Goal: Task Accomplishment & Management: Manage account settings

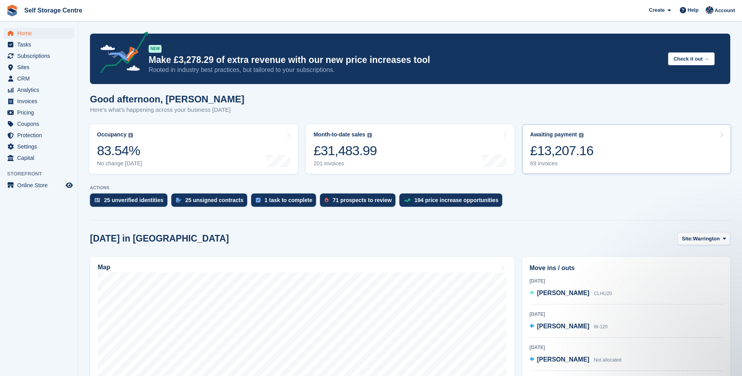
click at [603, 149] on link "Awaiting payment The total outstanding balance on all open invoices. £13,207.16…" at bounding box center [626, 149] width 209 height 50
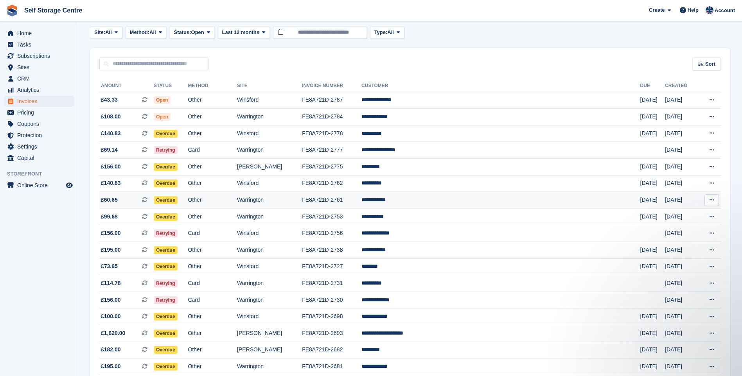
drag, startPoint x: 440, startPoint y: 200, endPoint x: 470, endPoint y: 201, distance: 30.1
click at [440, 200] on td "**********" at bounding box center [500, 200] width 279 height 17
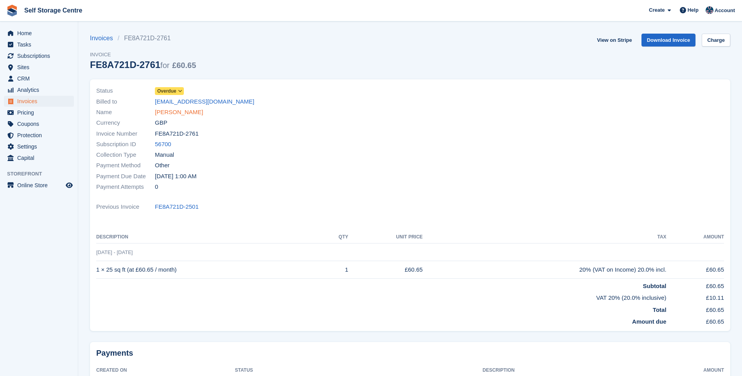
click at [168, 112] on link "[PERSON_NAME]" at bounding box center [179, 112] width 48 height 9
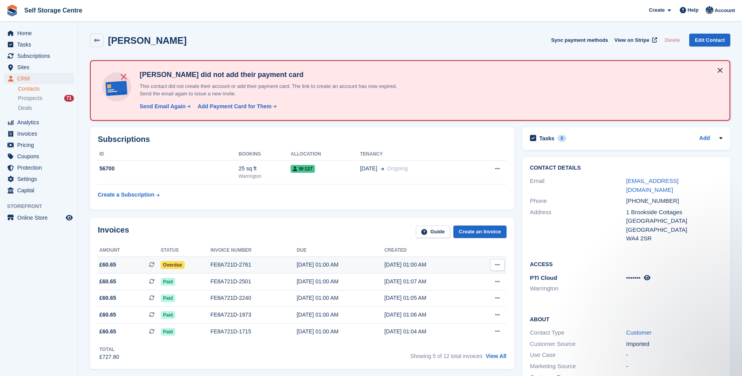
click at [232, 264] on div "FE8A721D-2761" at bounding box center [253, 265] width 86 height 8
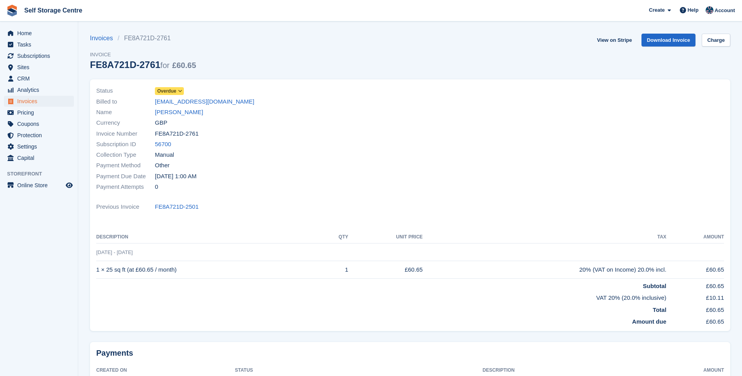
click at [179, 90] on icon at bounding box center [180, 91] width 4 height 5
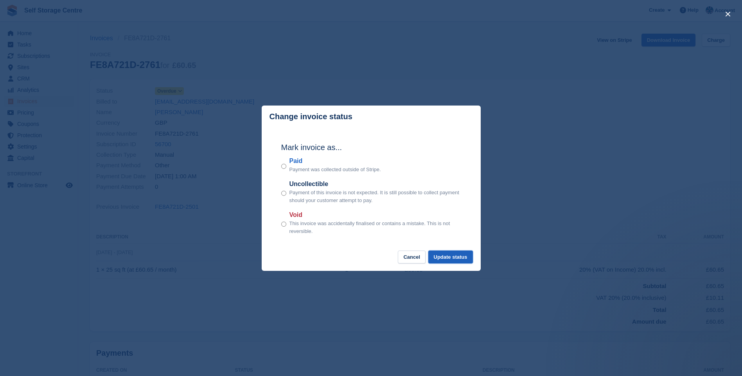
click at [440, 258] on button "Update status" at bounding box center [450, 257] width 45 height 13
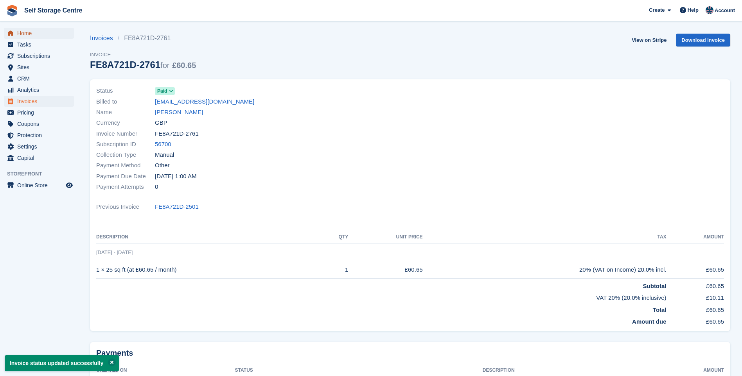
click at [23, 31] on span "Home" at bounding box center [40, 33] width 47 height 11
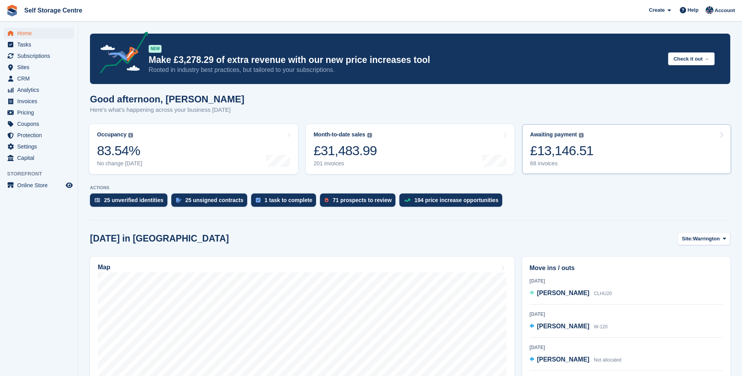
click at [604, 156] on link "Awaiting payment The total outstanding balance on all open invoices. £13,146.51…" at bounding box center [626, 149] width 209 height 50
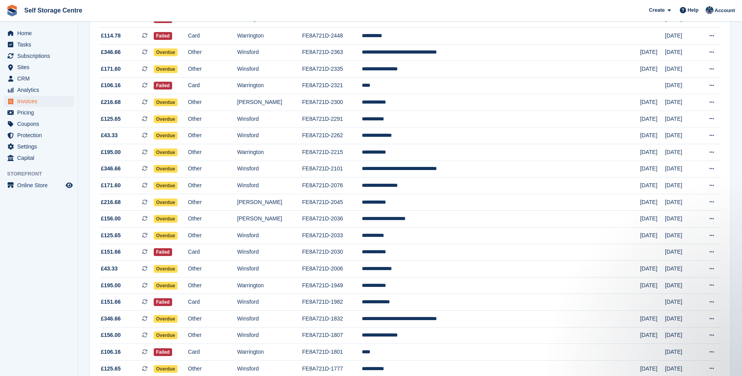
scroll to position [626, 0]
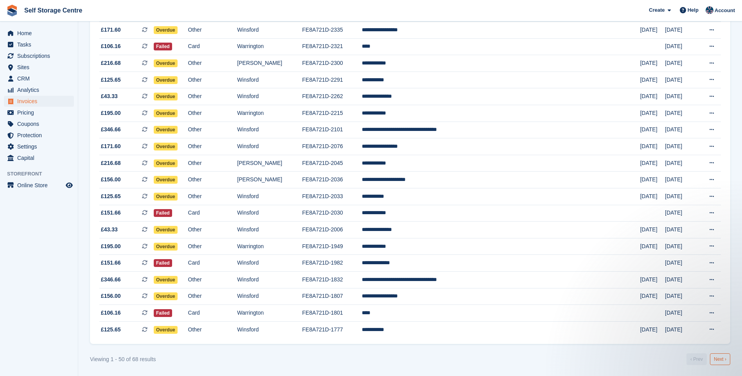
click at [724, 357] on link "Next ›" at bounding box center [720, 360] width 20 height 12
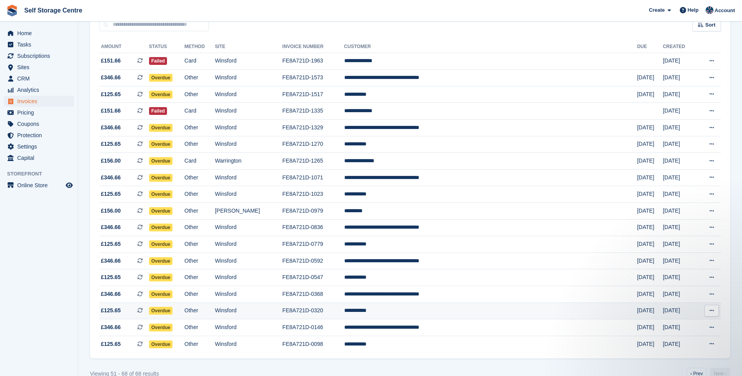
scroll to position [93, 0]
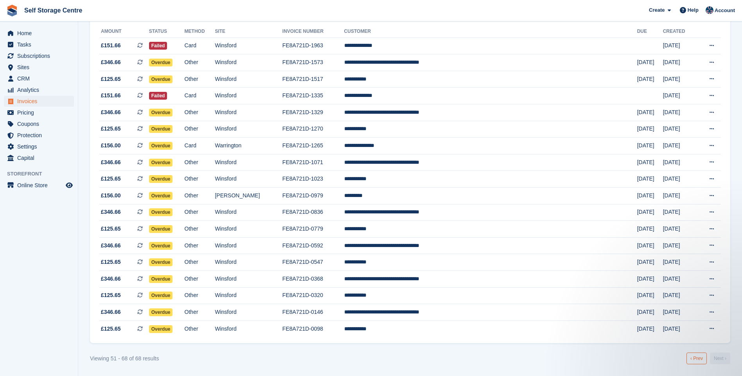
click at [700, 358] on link "‹ Prev" at bounding box center [696, 359] width 20 height 12
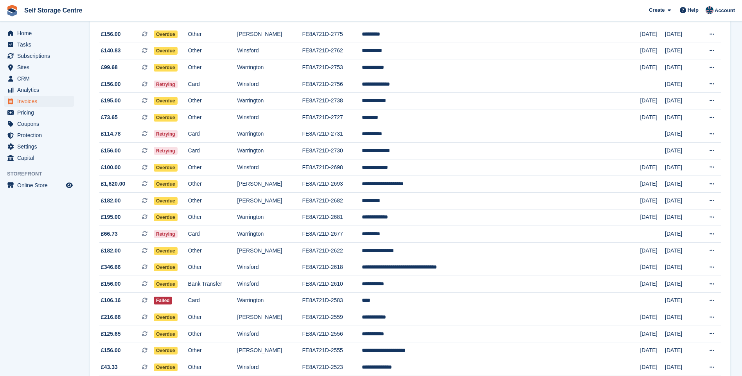
scroll to position [15, 0]
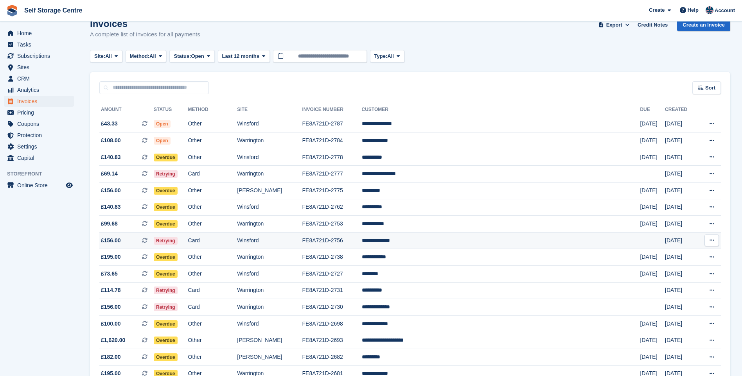
click at [487, 241] on td "**********" at bounding box center [501, 240] width 278 height 17
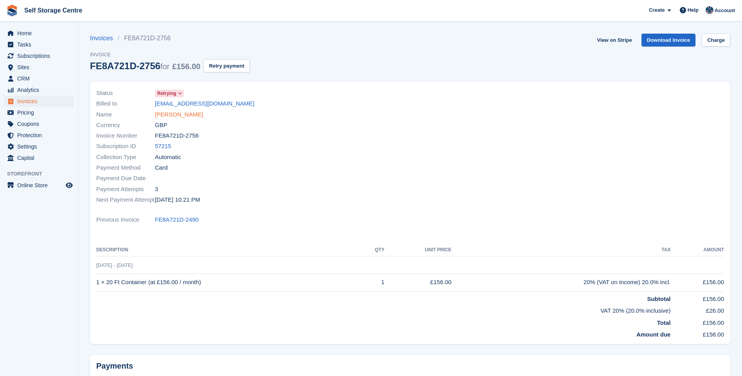
click at [184, 113] on link "[PERSON_NAME]" at bounding box center [179, 114] width 48 height 9
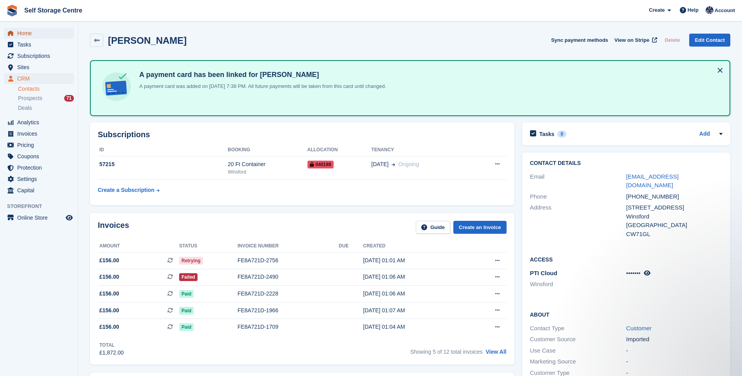
click at [25, 35] on span "Home" at bounding box center [40, 33] width 47 height 11
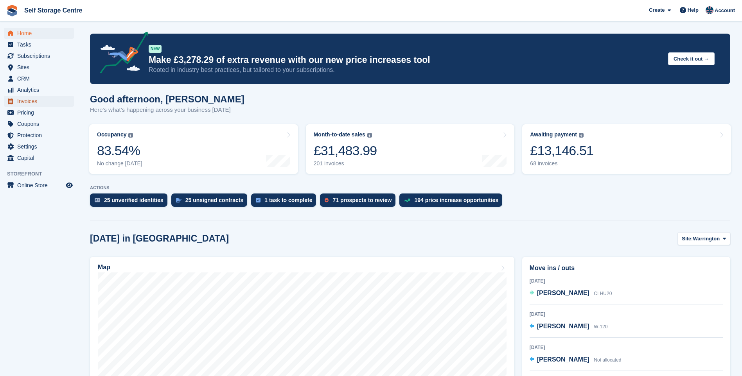
click at [38, 102] on span "Invoices" at bounding box center [40, 101] width 47 height 11
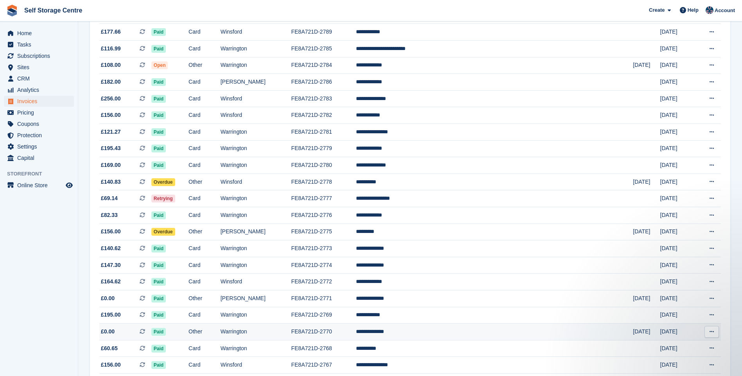
scroll to position [118, 0]
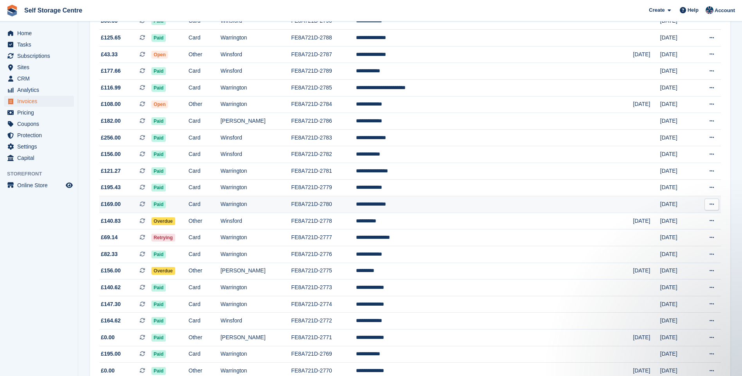
click at [445, 203] on td "**********" at bounding box center [494, 204] width 277 height 17
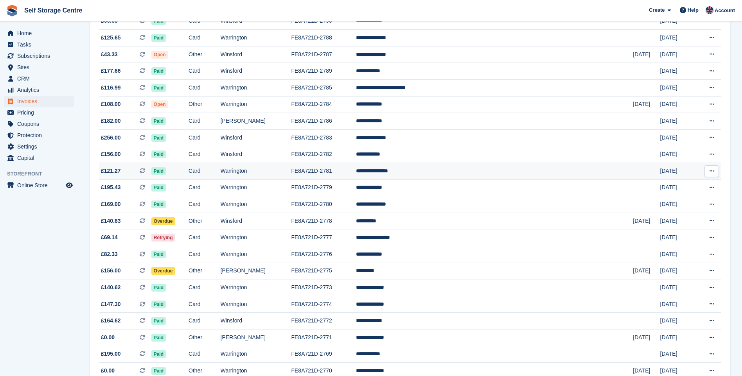
scroll to position [1, 0]
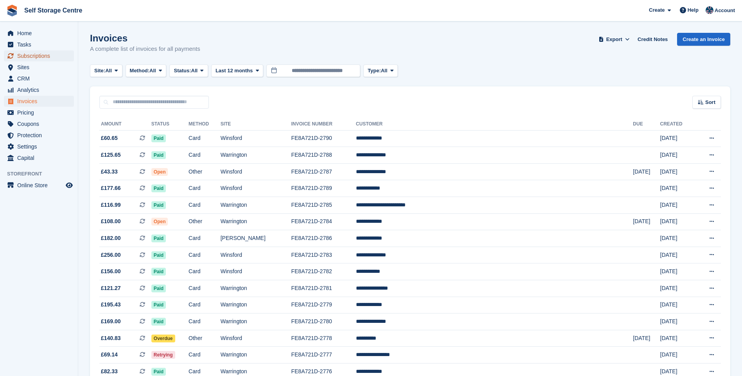
click at [37, 56] on span "Subscriptions" at bounding box center [40, 55] width 47 height 11
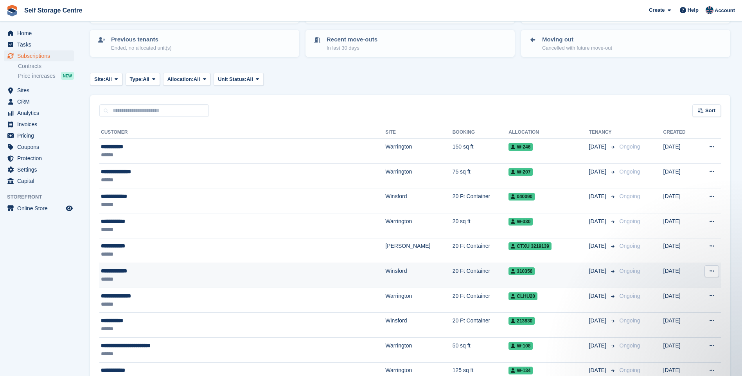
click at [214, 274] on div "**********" at bounding box center [196, 271] width 190 height 8
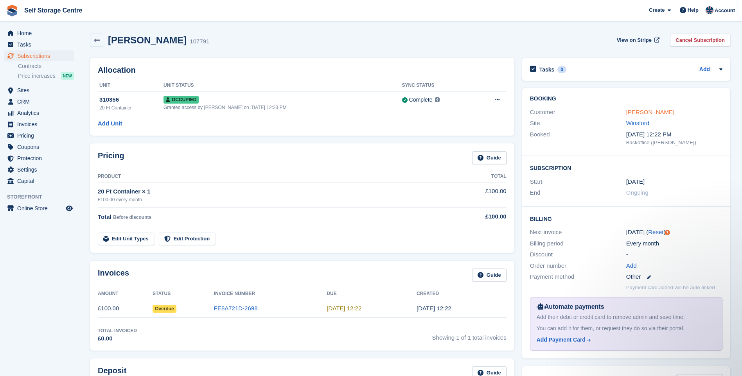
click at [630, 112] on link "[PERSON_NAME]" at bounding box center [650, 112] width 48 height 7
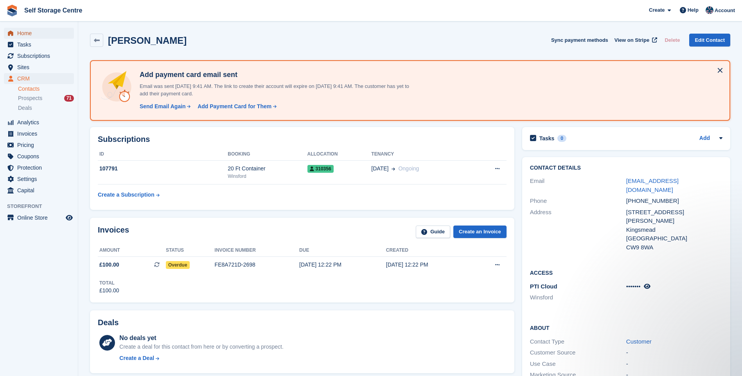
click at [25, 36] on span "Home" at bounding box center [40, 33] width 47 height 11
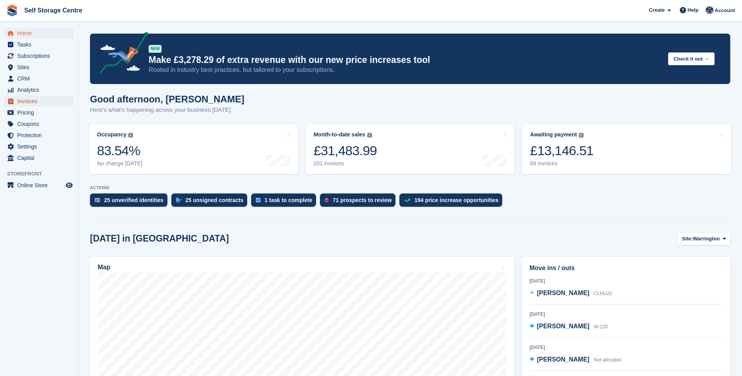
click at [30, 100] on span "Invoices" at bounding box center [40, 101] width 47 height 11
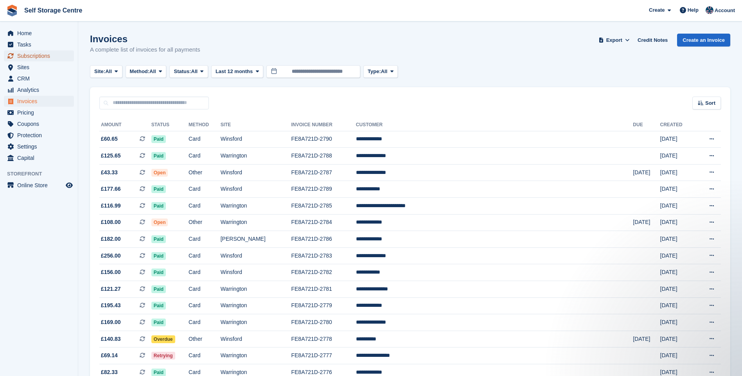
drag, startPoint x: 52, startPoint y: 56, endPoint x: 58, endPoint y: 59, distance: 7.2
click at [52, 56] on span "Subscriptions" at bounding box center [40, 55] width 47 height 11
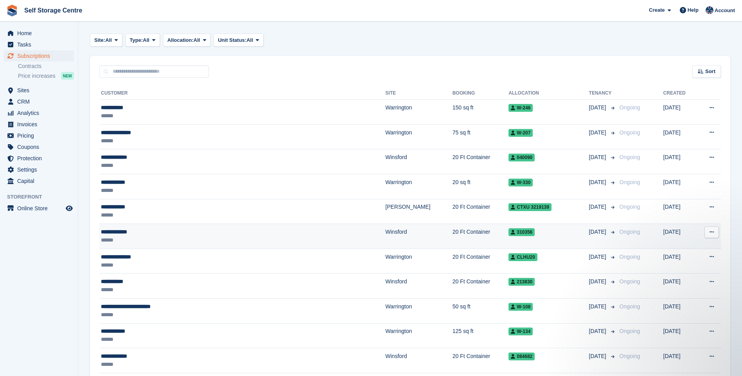
click at [188, 228] on div "**********" at bounding box center [196, 232] width 190 height 8
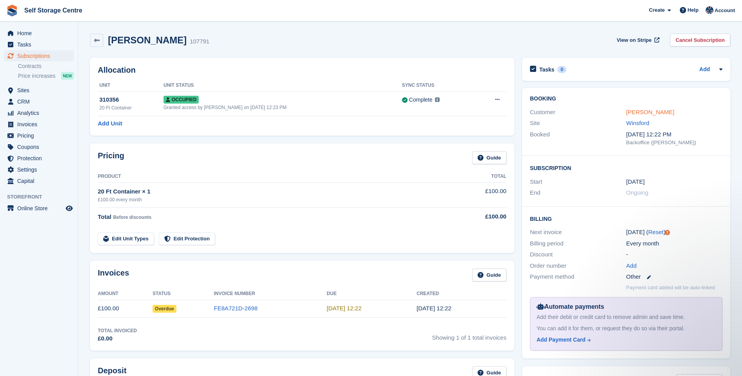
click at [642, 110] on link "[PERSON_NAME]" at bounding box center [650, 112] width 48 height 7
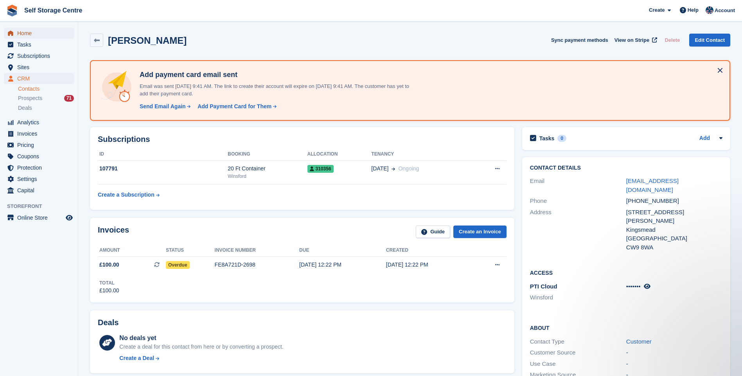
click at [25, 32] on span "Home" at bounding box center [40, 33] width 47 height 11
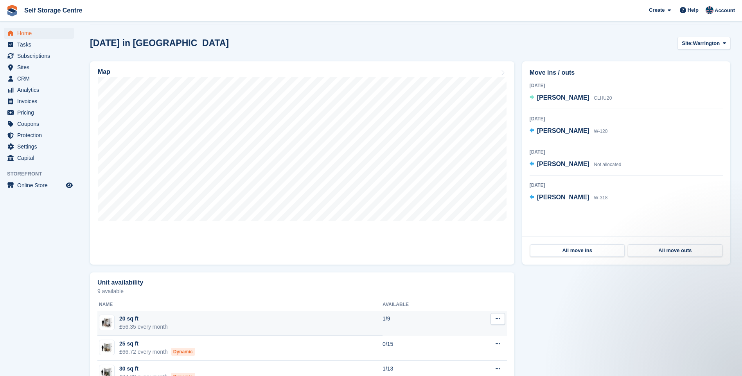
scroll to position [39, 0]
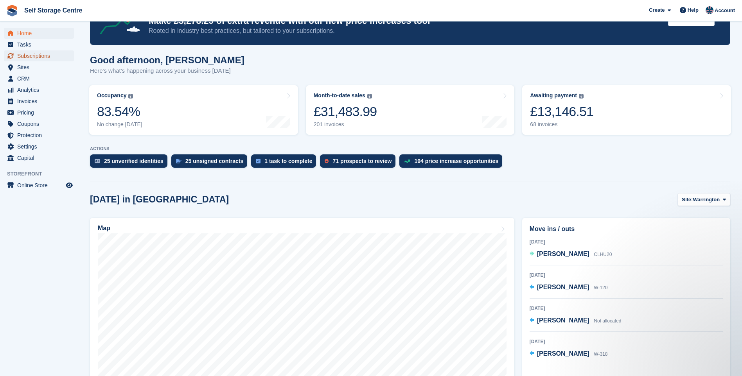
click at [40, 58] on span "Subscriptions" at bounding box center [40, 55] width 47 height 11
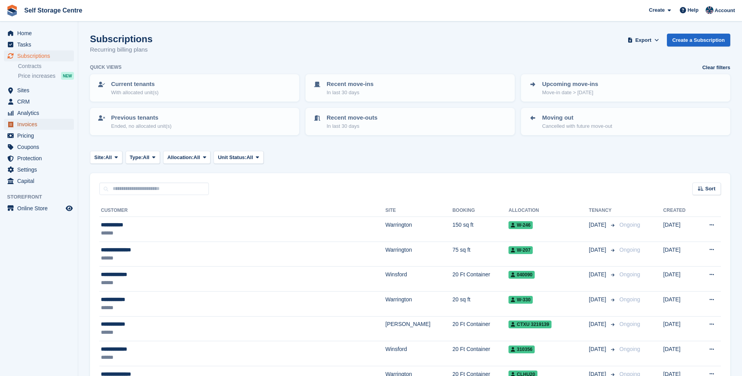
click at [32, 128] on span "Invoices" at bounding box center [40, 124] width 47 height 11
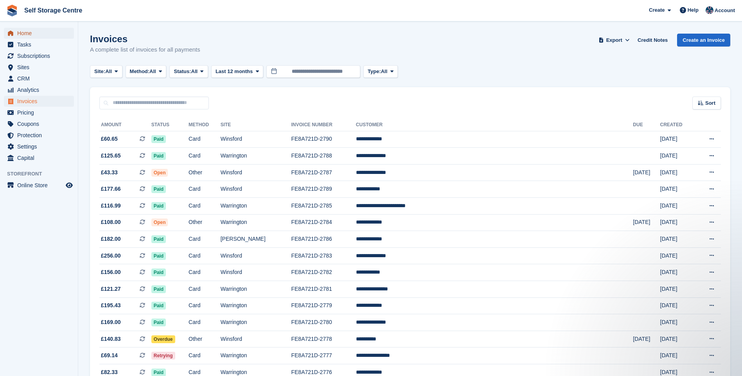
click at [33, 34] on span "Home" at bounding box center [40, 33] width 47 height 11
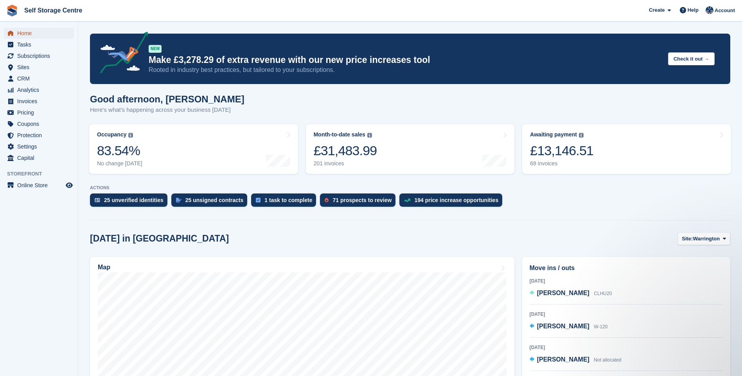
click at [18, 30] on span "Home" at bounding box center [40, 33] width 47 height 11
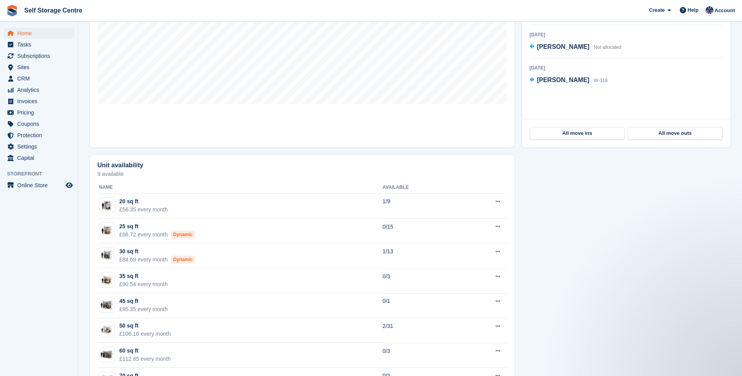
scroll to position [117, 0]
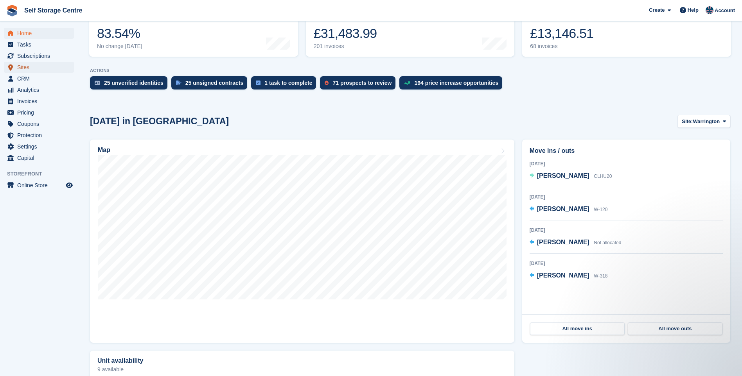
click at [27, 65] on span "Sites" at bounding box center [40, 67] width 47 height 11
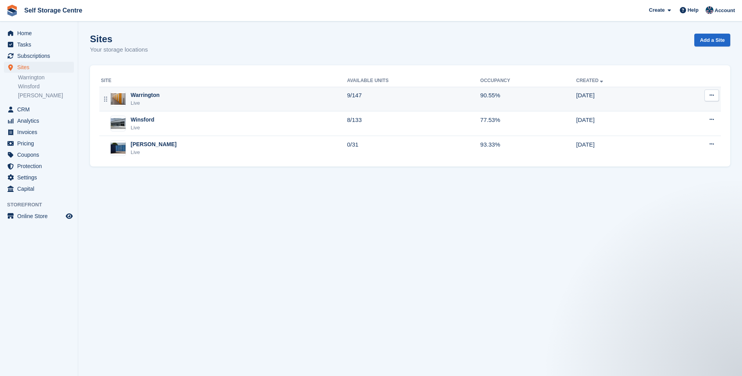
click at [159, 98] on div "Warrington" at bounding box center [145, 95] width 29 height 8
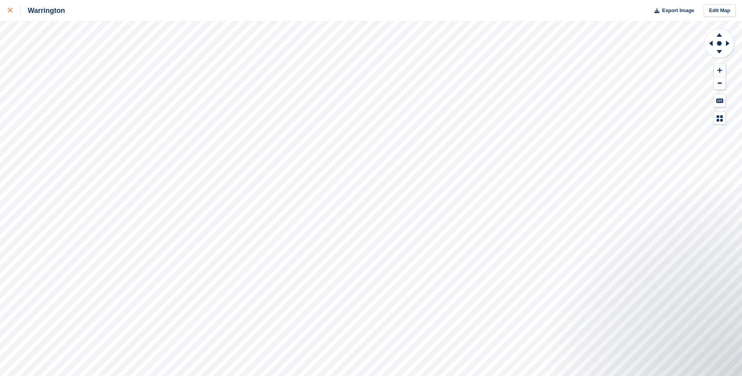
click at [7, 12] on link at bounding box center [10, 10] width 21 height 21
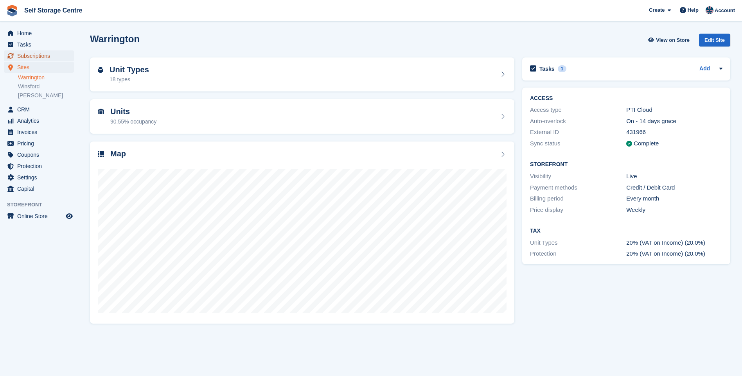
click at [31, 56] on span "Subscriptions" at bounding box center [40, 55] width 47 height 11
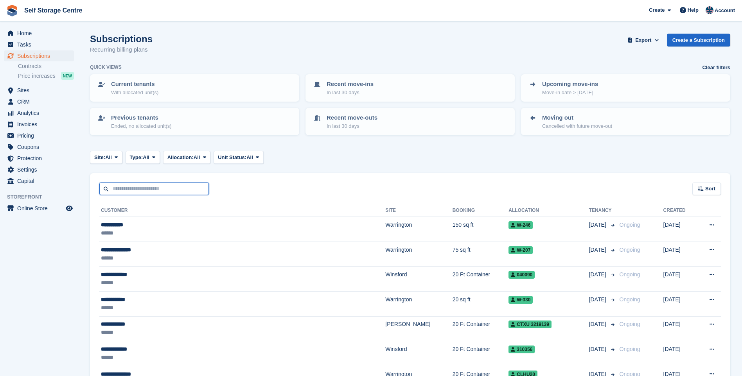
click at [122, 187] on input "text" at bounding box center [153, 189] width 109 height 13
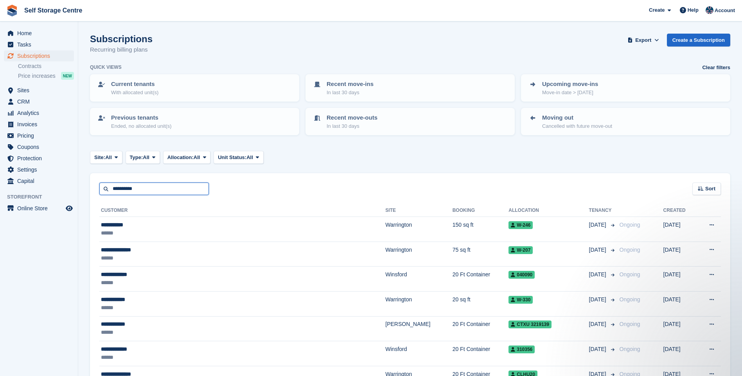
type input "**********"
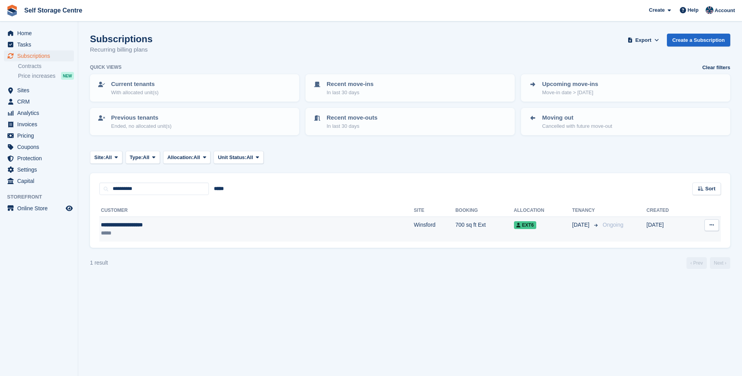
click at [145, 237] on div "*****" at bounding box center [182, 233] width 162 height 8
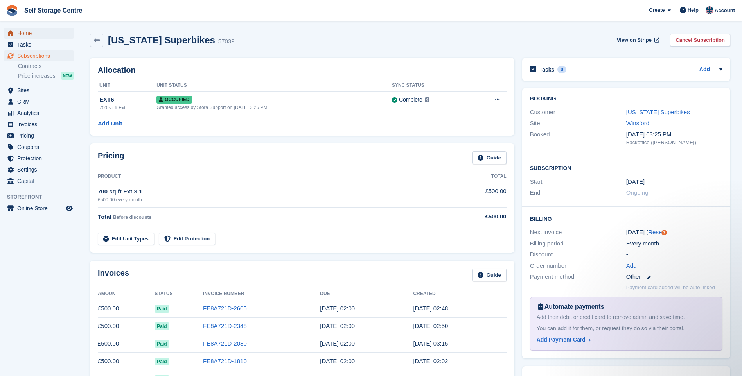
click at [26, 35] on span "Home" at bounding box center [40, 33] width 47 height 11
click at [26, 33] on span "Home" at bounding box center [40, 33] width 47 height 11
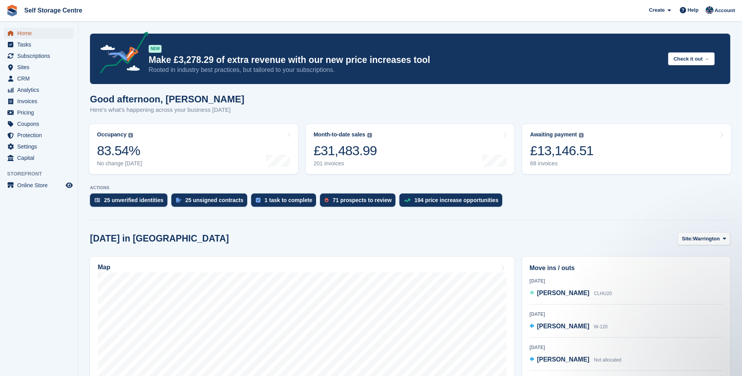
click at [34, 34] on span "Home" at bounding box center [40, 33] width 47 height 11
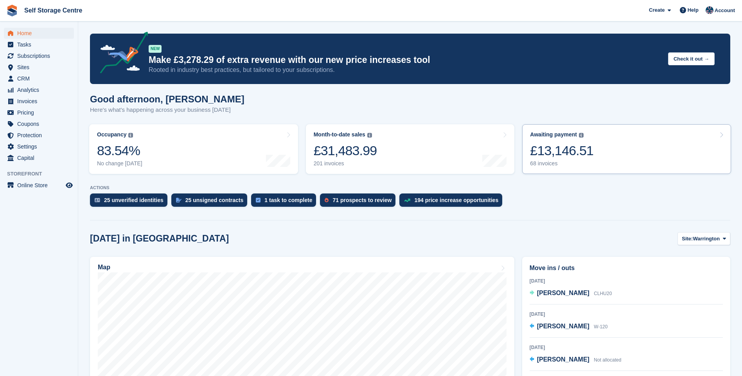
click at [634, 142] on link "Awaiting payment The total outstanding balance on all open invoices. £13,146.51…" at bounding box center [626, 149] width 209 height 50
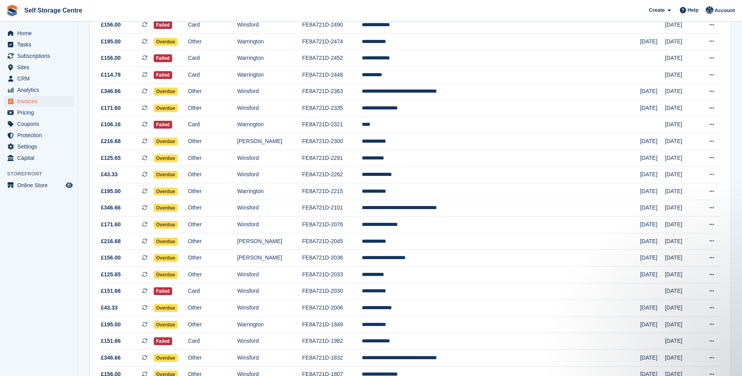
scroll to position [626, 0]
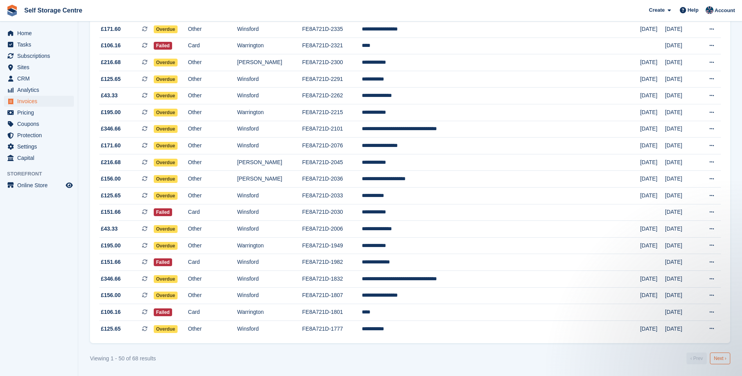
click at [722, 359] on link "Next ›" at bounding box center [720, 359] width 20 height 12
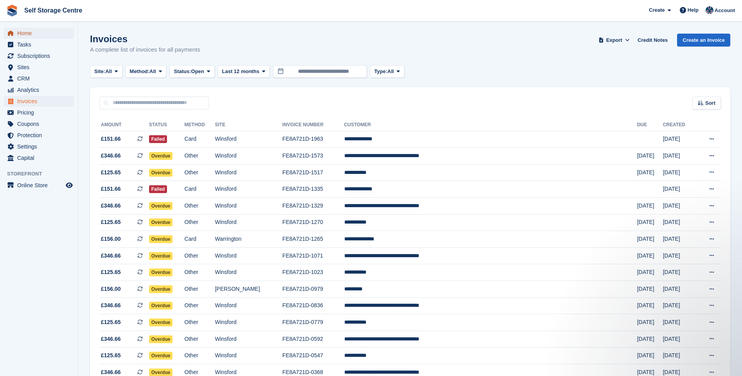
click at [23, 32] on span "Home" at bounding box center [40, 33] width 47 height 11
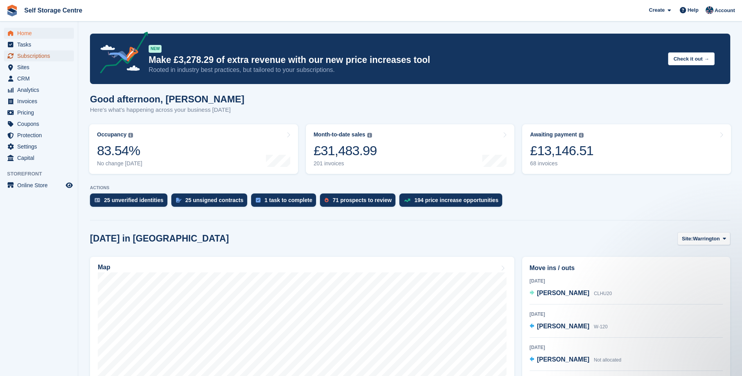
click at [31, 54] on span "Subscriptions" at bounding box center [40, 55] width 47 height 11
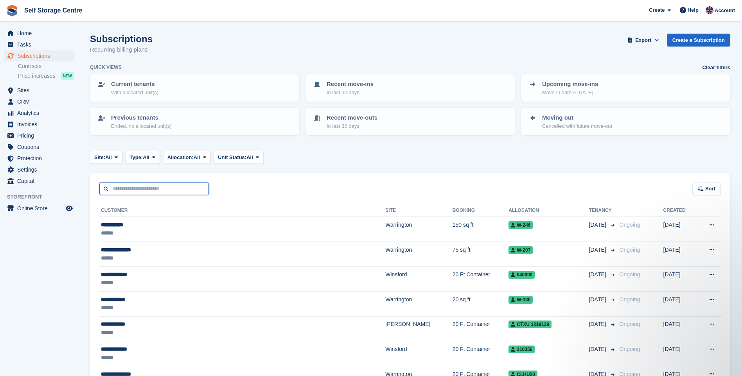
click at [156, 188] on input "text" at bounding box center [153, 189] width 109 height 13
